Goal: Use online tool/utility: Utilize a website feature to perform a specific function

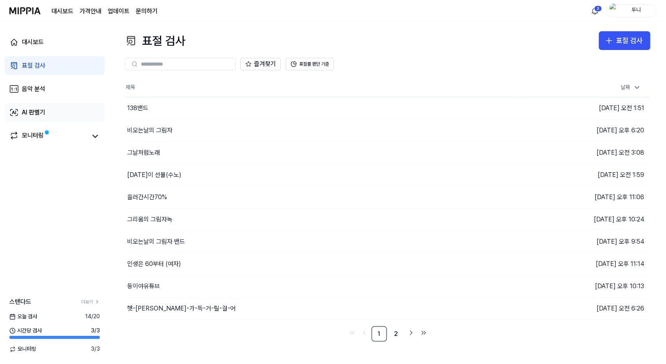
click at [37, 109] on div "AI 판별기" at bounding box center [33, 112] width 23 height 9
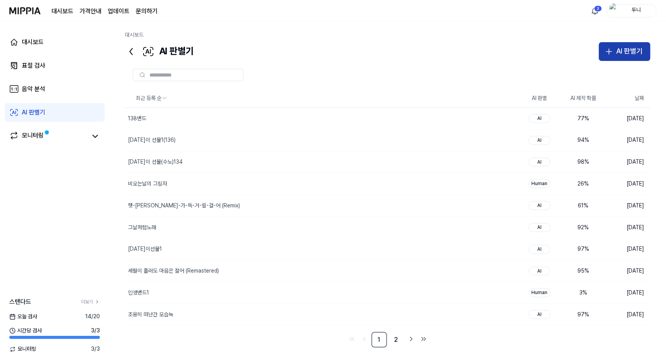
click at [623, 48] on div "AI 판별기" at bounding box center [630, 51] width 27 height 11
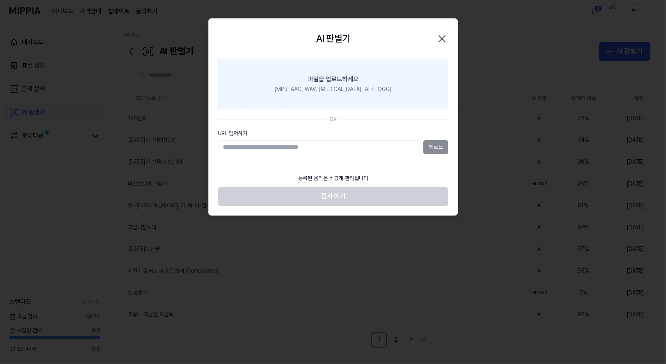
click at [342, 78] on div "파일을 업로드하세요" at bounding box center [333, 79] width 51 height 9
click at [0, 0] on input "파일을 업로드하세요 (MP3, AAC, WAV, [MEDICAL_DATA], AIFF, OGG)" at bounding box center [0, 0] width 0 height 0
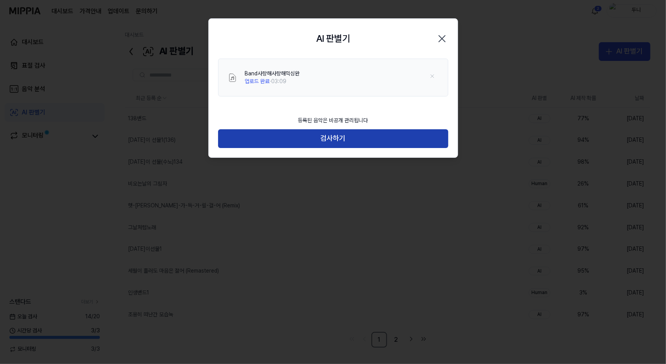
click at [357, 141] on button "검사하기" at bounding box center [333, 138] width 230 height 19
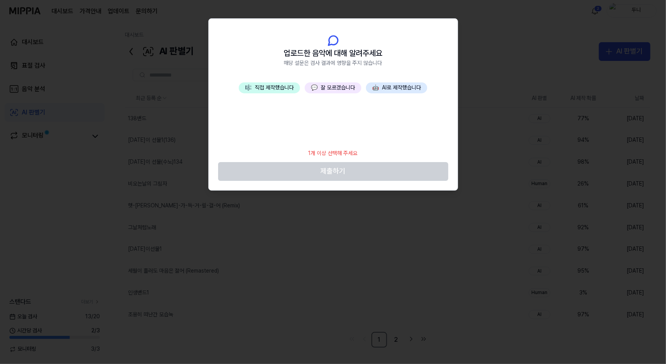
click at [340, 88] on button "💬 잘 모르겠습니다" at bounding box center [333, 87] width 57 height 11
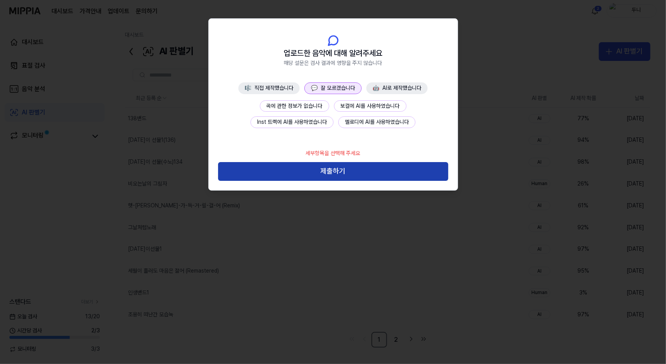
click at [360, 172] on button "제출하기" at bounding box center [333, 171] width 230 height 19
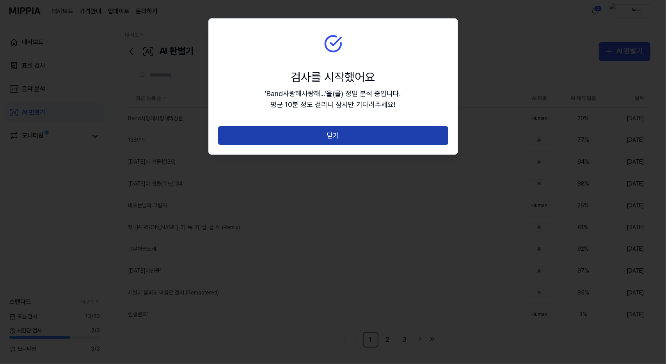
click at [337, 137] on button "닫기" at bounding box center [333, 135] width 230 height 19
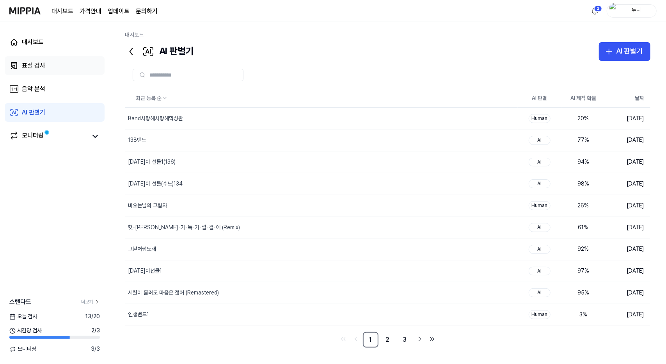
click at [41, 61] on div "표절 검사" at bounding box center [33, 65] width 23 height 9
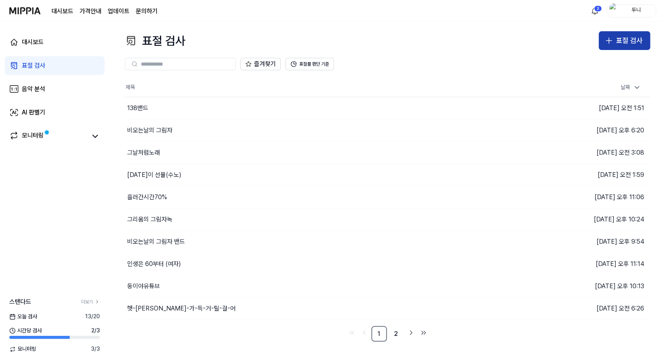
click at [622, 37] on div "표절 검사" at bounding box center [630, 40] width 27 height 11
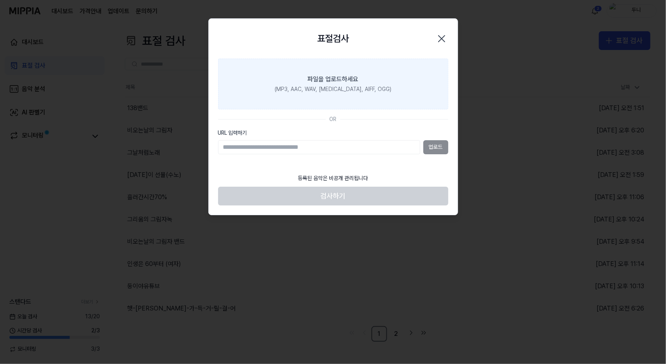
click at [362, 82] on label "파일을 업로드하세요 (MP3, AAC, WAV, [MEDICAL_DATA], AIFF, OGG)" at bounding box center [333, 84] width 230 height 51
click at [0, 0] on input "파일을 업로드하세요 (MP3, AAC, WAV, [MEDICAL_DATA], AIFF, OGG)" at bounding box center [0, 0] width 0 height 0
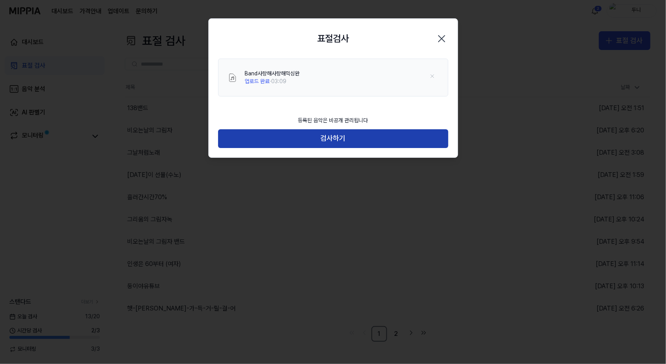
click at [332, 140] on button "검사하기" at bounding box center [333, 138] width 230 height 19
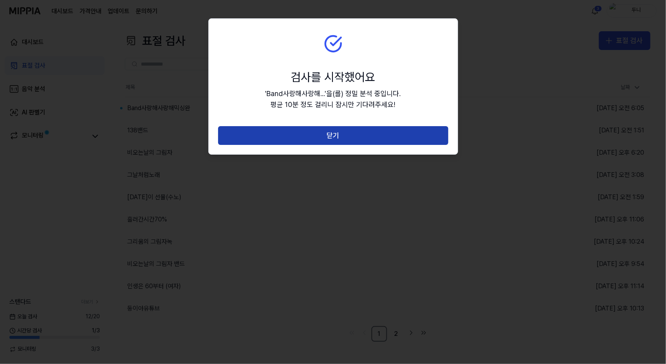
click at [350, 125] on section "검사를 시작했어요 ' Band사랑해사랑해... ' 을(를) 정밀 분석 중입니다. 평균 10분 정도 걸리니 잠시만 기다려주세요!" at bounding box center [333, 73] width 249 height 108
click at [334, 135] on button "닫기" at bounding box center [333, 135] width 230 height 19
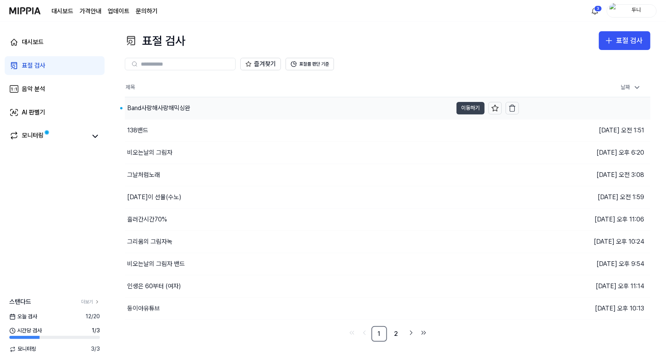
click at [471, 107] on button "이동하기" at bounding box center [471, 108] width 28 height 12
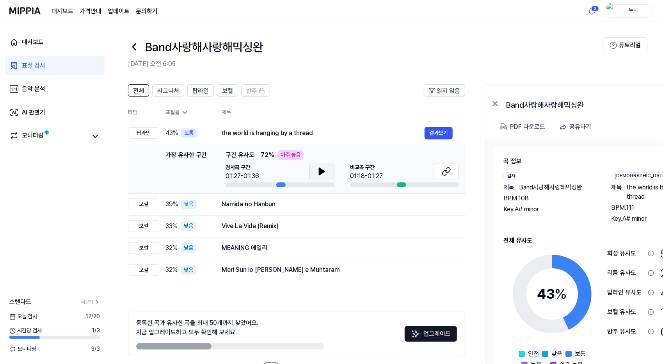
click at [323, 171] on icon at bounding box center [321, 171] width 5 height 7
click at [445, 171] on icon at bounding box center [446, 171] width 9 height 9
click at [532, 128] on div "PDF 다운로드" at bounding box center [527, 127] width 35 height 10
